Goal: Information Seeking & Learning: Learn about a topic

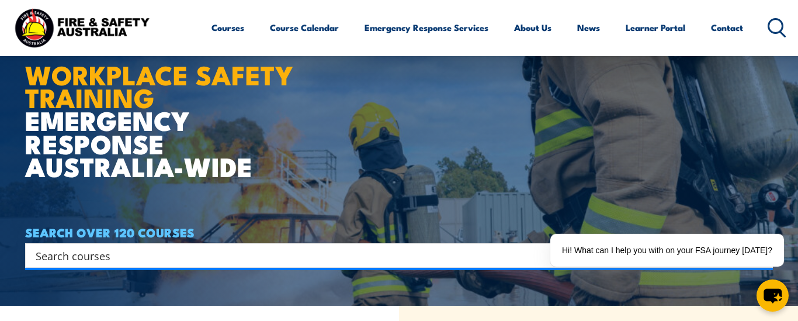
scroll to position [15, 0]
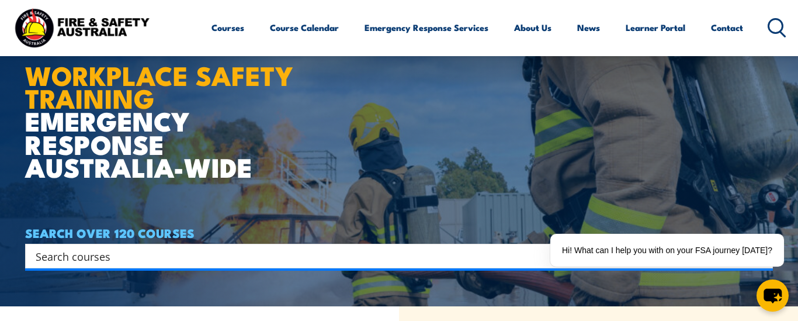
click at [245, 255] on input "Search input" at bounding box center [391, 256] width 711 height 18
type input "aviation"
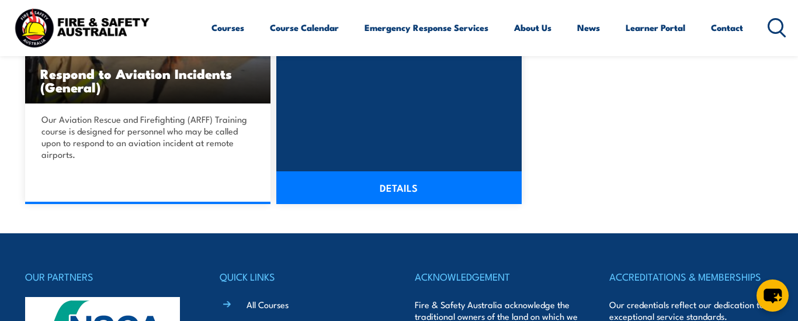
scroll to position [393, 0]
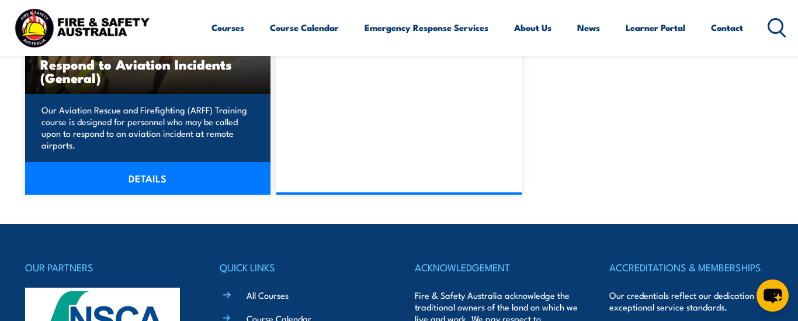
click at [139, 179] on link "DETAILS" at bounding box center [147, 178] width 245 height 33
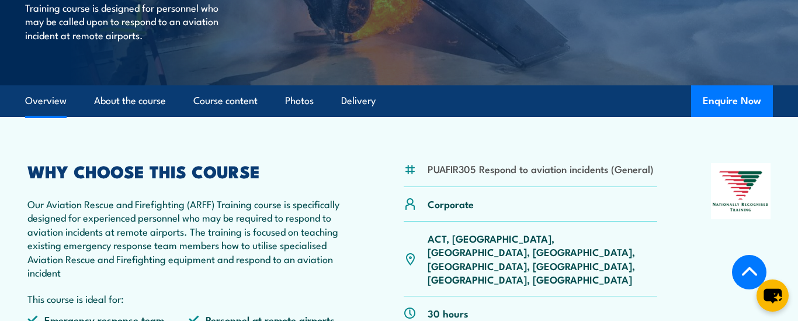
scroll to position [203, 0]
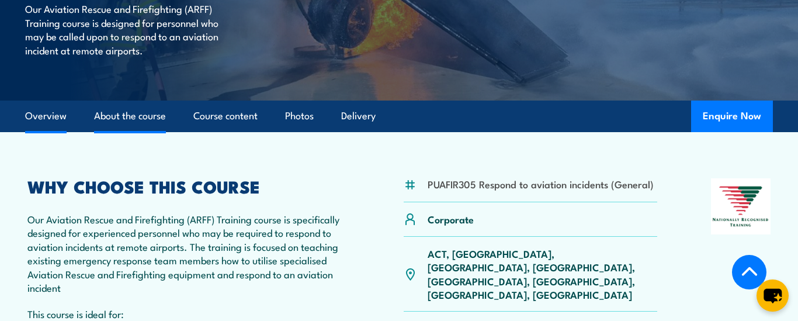
click at [141, 117] on link "About the course" at bounding box center [130, 115] width 72 height 31
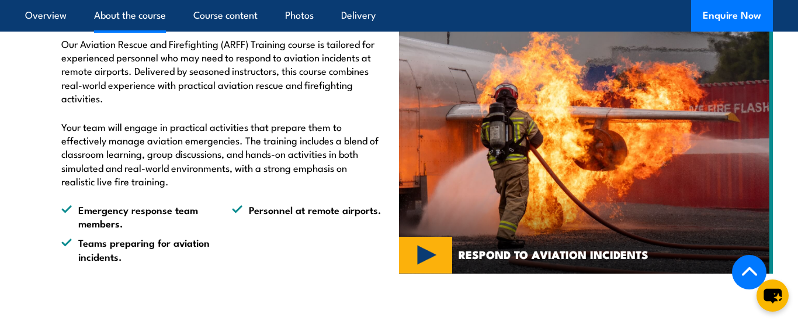
scroll to position [698, 0]
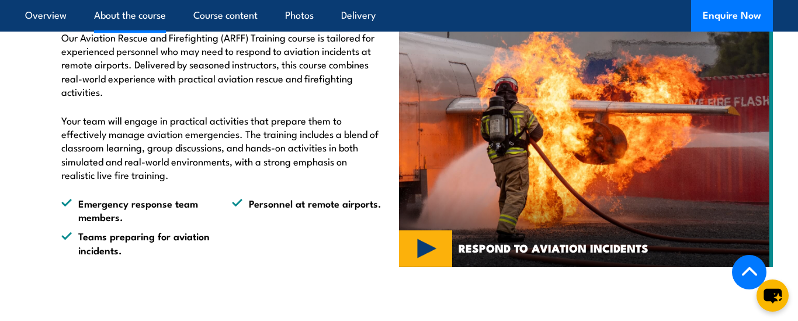
click at [410, 263] on img at bounding box center [586, 127] width 374 height 279
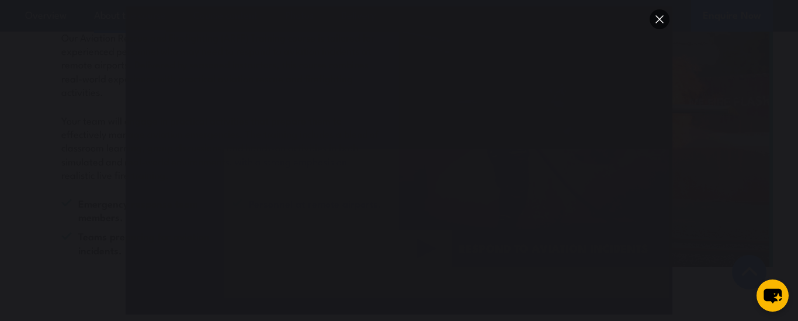
click at [660, 15] on button "You can close this modal content with the ESC key" at bounding box center [659, 19] width 20 height 20
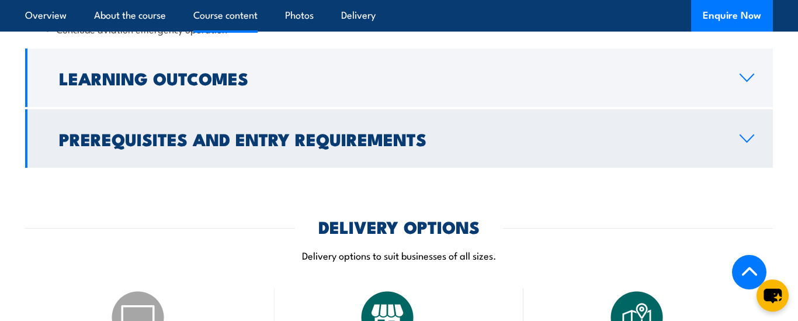
click at [306, 146] on h2 "Prerequisites and Entry Requirements" at bounding box center [390, 138] width 662 height 15
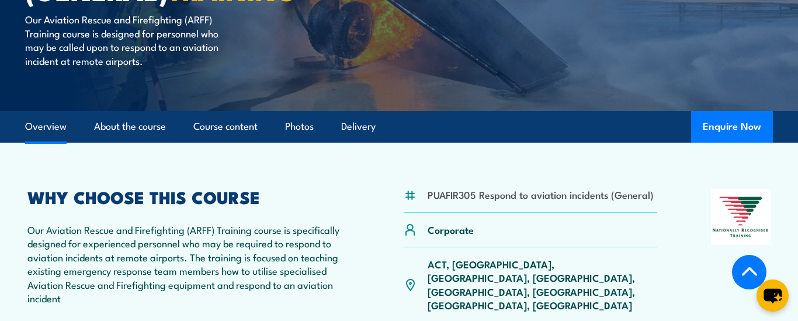
scroll to position [226, 0]
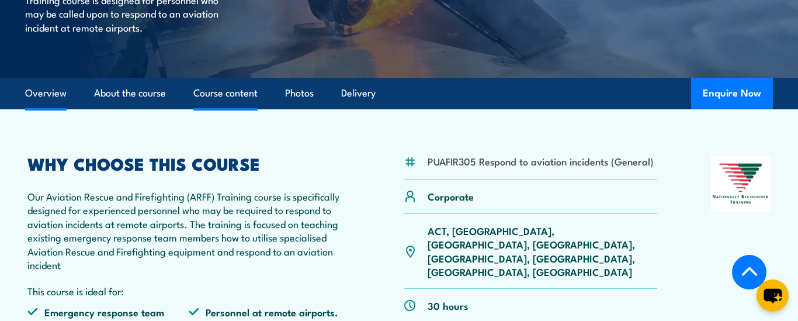
click at [211, 98] on link "Course content" at bounding box center [225, 93] width 64 height 31
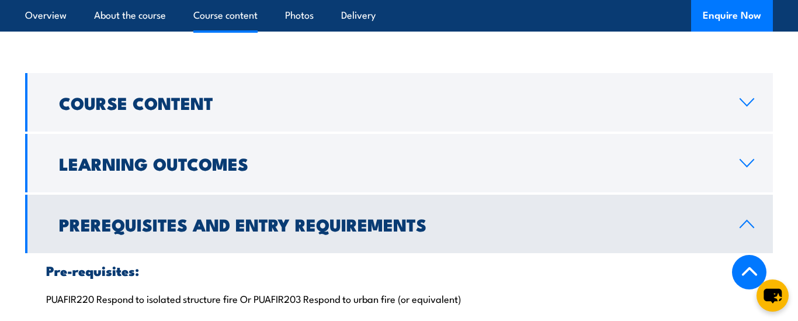
scroll to position [967, 0]
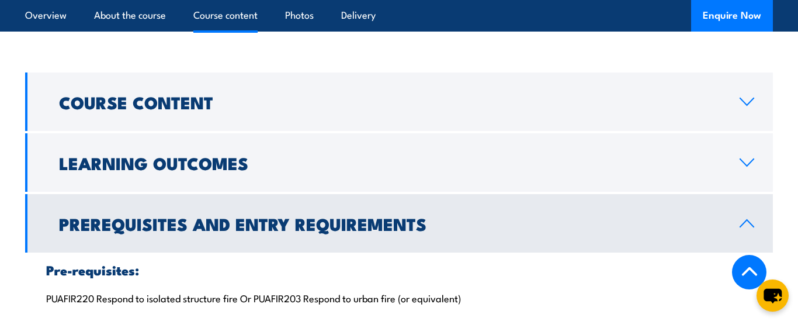
click at [211, 98] on h2 "Course Content" at bounding box center [390, 101] width 662 height 15
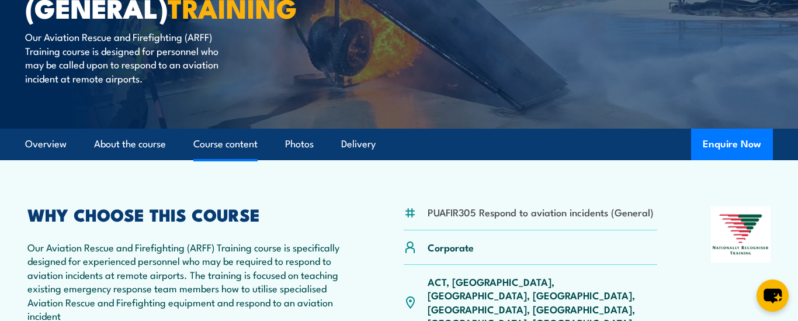
scroll to position [173, 0]
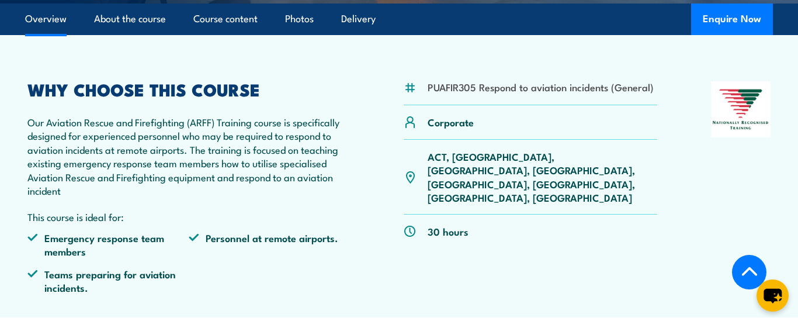
scroll to position [266, 0]
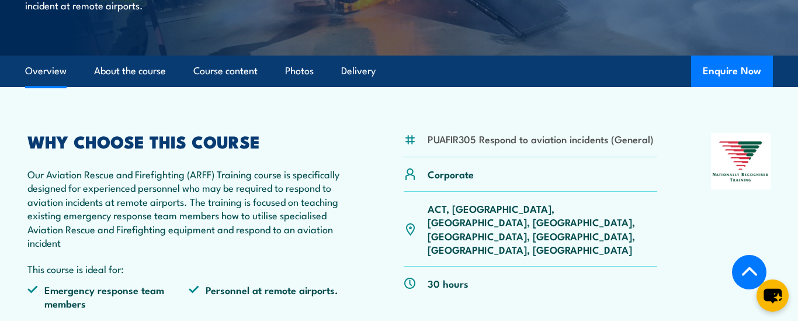
scroll to position [251, 0]
